Goal: Navigation & Orientation: Find specific page/section

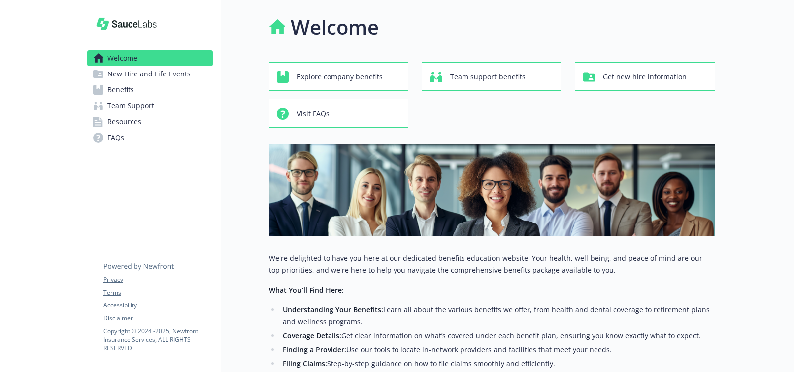
click at [135, 87] on link "Benefits" at bounding box center [150, 90] width 126 height 16
